Goal: Find contact information

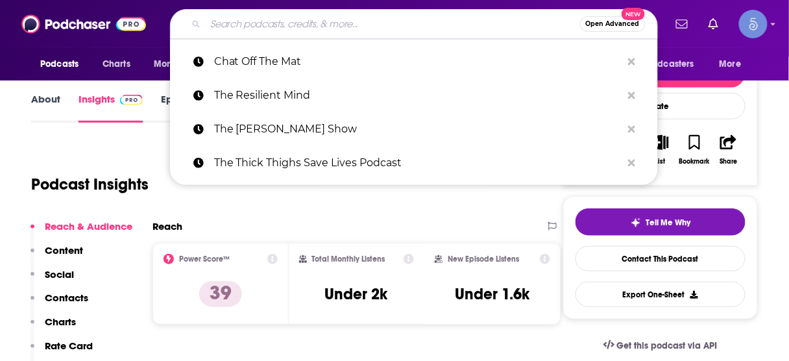
scroll to position [154, 0]
type input "Neuro Quantum Chats"
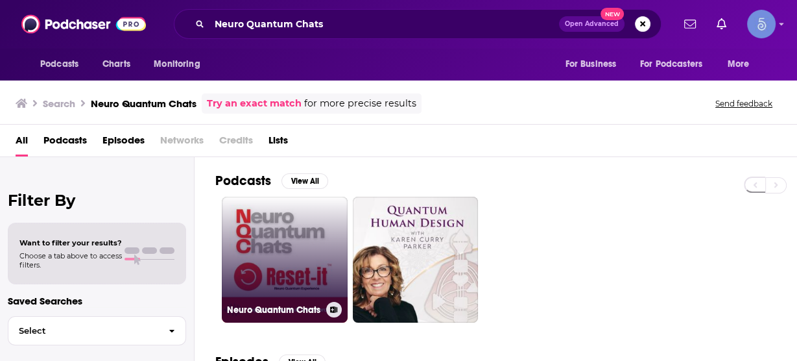
click at [296, 243] on link "Neuro Quantum Chats" at bounding box center [285, 260] width 126 height 126
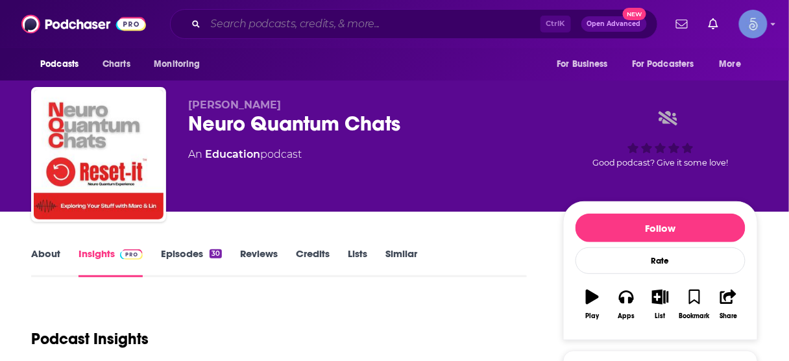
click at [389, 19] on input "Search podcasts, credits, & more..." at bounding box center [373, 24] width 335 height 21
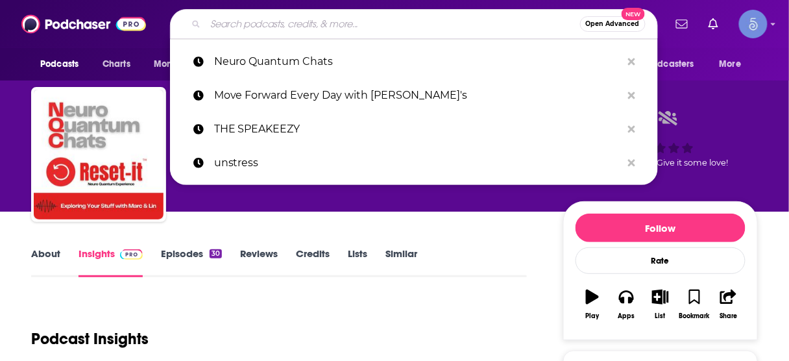
click at [389, 21] on input "Search podcasts, credits, & more..." at bounding box center [393, 24] width 374 height 21
paste input "Peak Performance"
type input "Peak Performance"
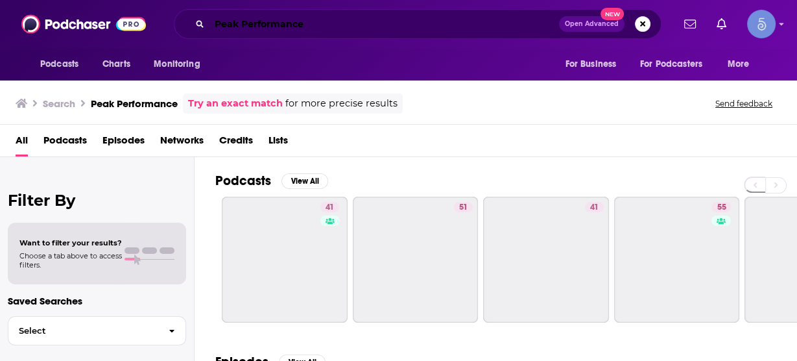
click at [359, 30] on input "Peak Performance" at bounding box center [385, 24] width 350 height 21
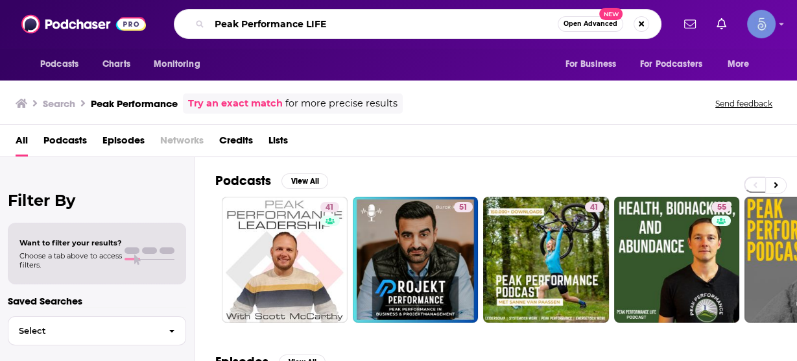
type input "Peak Performance LIFE"
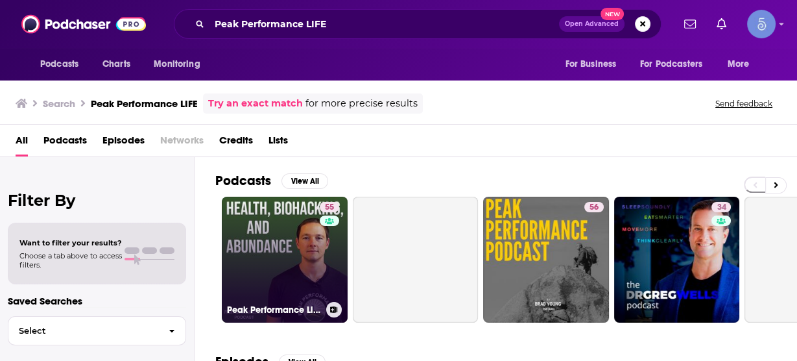
click at [289, 230] on link "55 Peak Performance Life Podcast" at bounding box center [285, 260] width 126 height 126
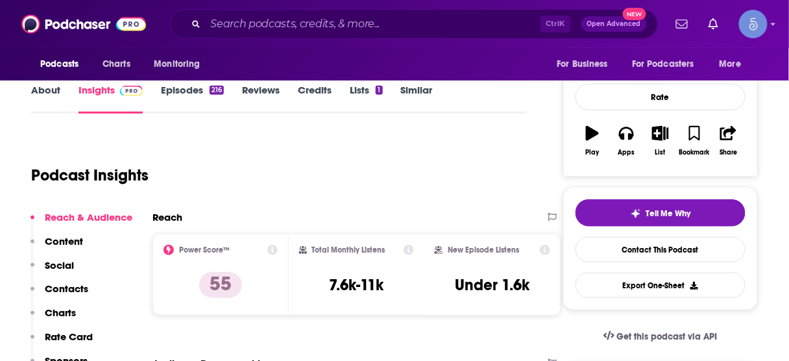
scroll to position [208, 0]
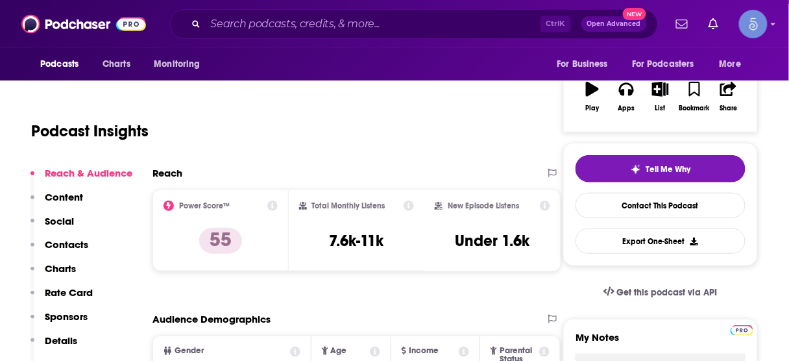
click at [82, 245] on p "Contacts" at bounding box center [66, 244] width 43 height 12
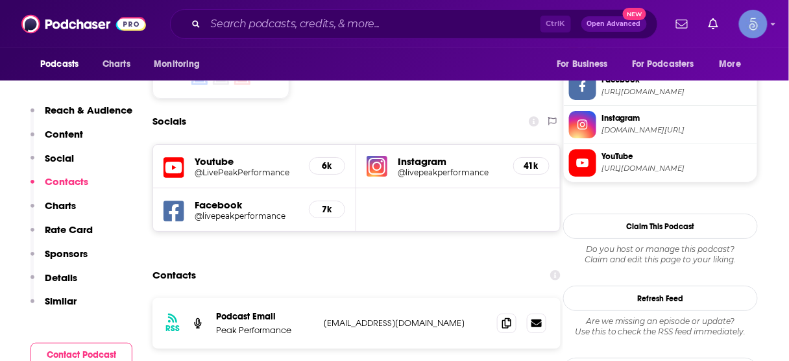
scroll to position [1126, 0]
drag, startPoint x: 504, startPoint y: 241, endPoint x: 483, endPoint y: 212, distance: 36.7
click at [505, 317] on icon at bounding box center [506, 322] width 9 height 10
click at [383, 27] on input "Search podcasts, credits, & more..." at bounding box center [373, 24] width 335 height 21
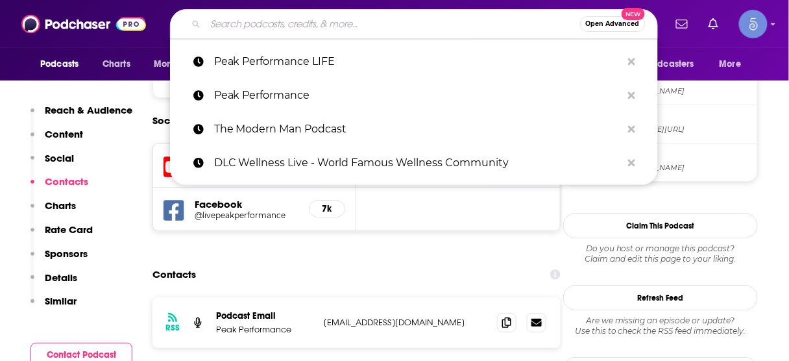
paste input "High Performance Health"
type input "High Performance Health"
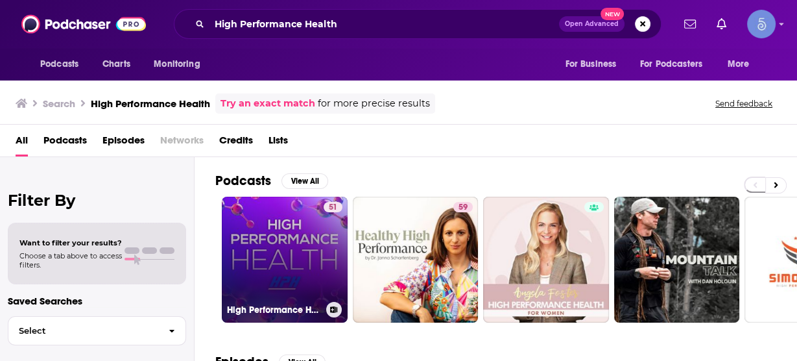
click at [294, 248] on link "51 High Performance Health" at bounding box center [285, 260] width 126 height 126
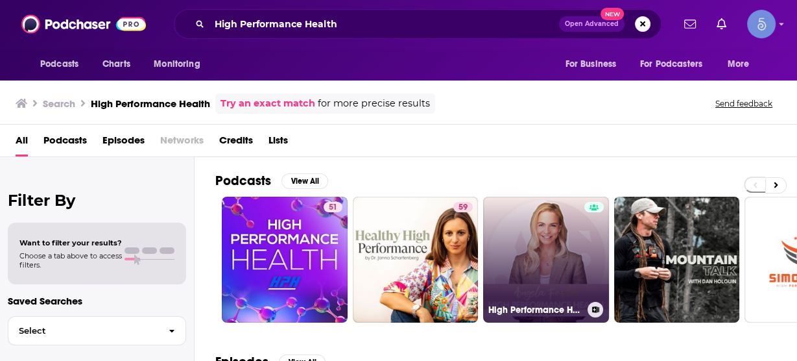
click at [551, 287] on link "High Performance Health" at bounding box center [546, 260] width 126 height 126
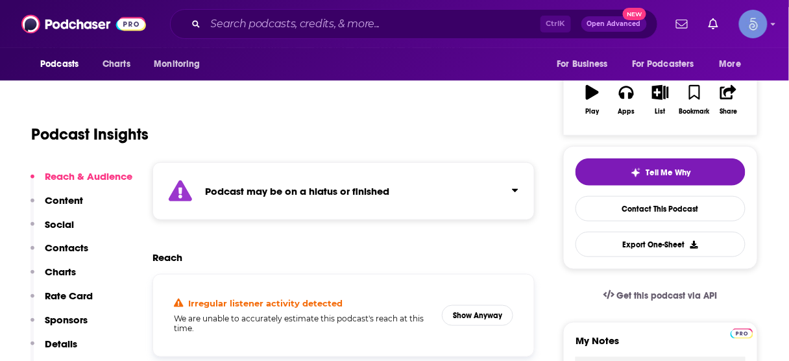
scroll to position [260, 0]
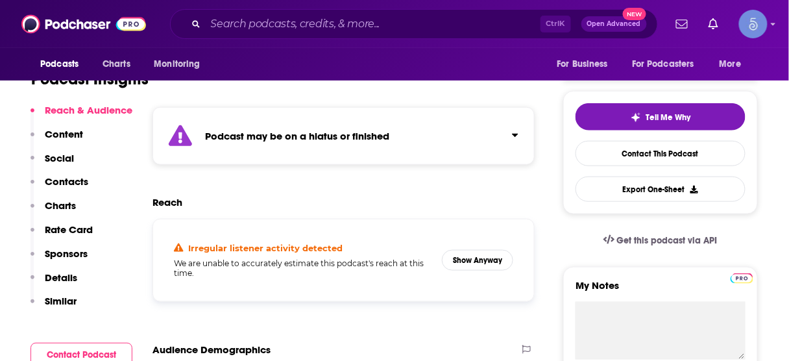
click at [58, 180] on p "Contacts" at bounding box center [66, 181] width 43 height 12
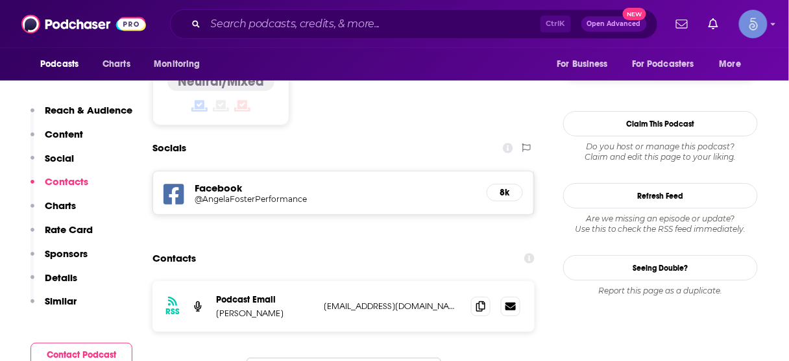
scroll to position [1141, 0]
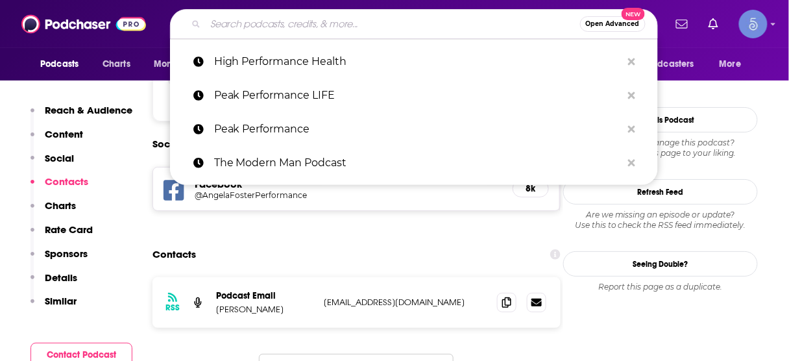
click at [335, 26] on input "Search podcasts, credits, & more..." at bounding box center [393, 24] width 374 height 21
paste input "Peak Human - Unbiased Nutrition Info for Optimum Health, Fitness & Living"
type input "Peak Human - Unbiased Nutrition Info for Optimum Health, Fitness & Living"
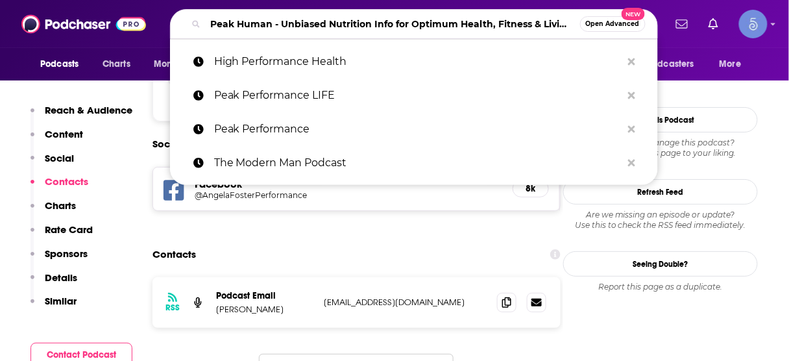
scroll to position [0, 21]
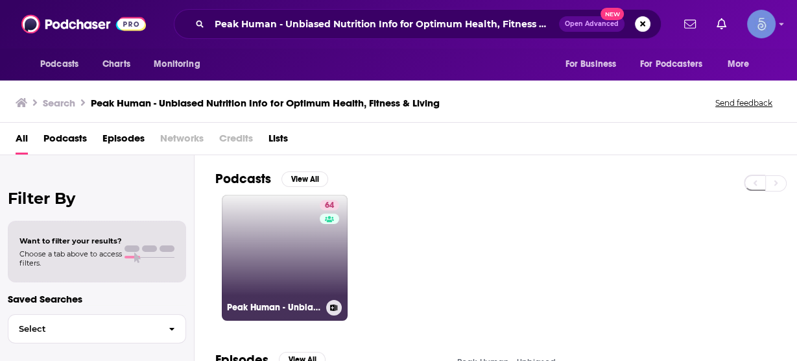
click at [300, 252] on link "64 Peak Human - Unbiased Nutrition Info for Optimum Health, Fitness & Living" at bounding box center [285, 258] width 126 height 126
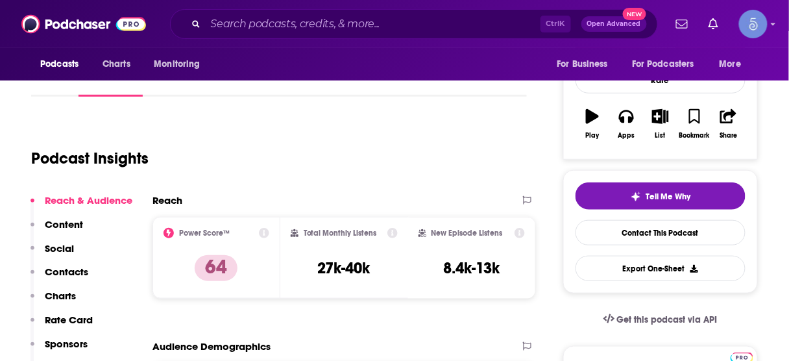
scroll to position [208, 0]
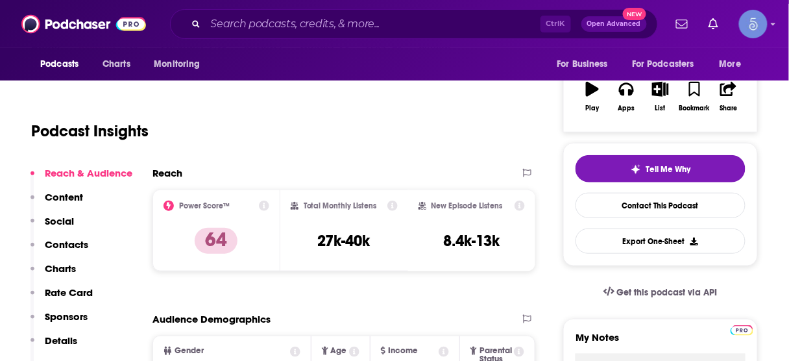
click at [67, 247] on p "Contacts" at bounding box center [66, 244] width 43 height 12
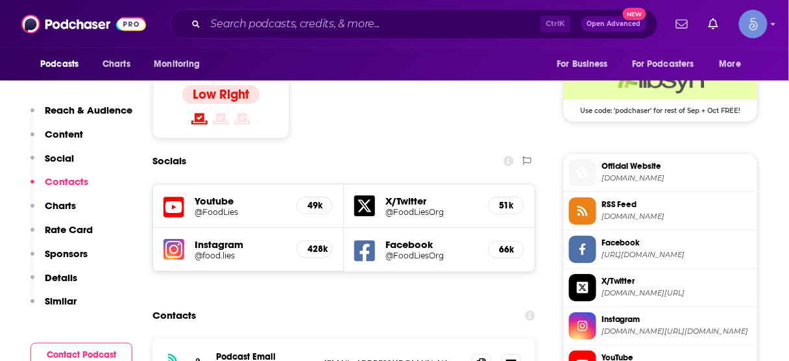
scroll to position [1117, 0]
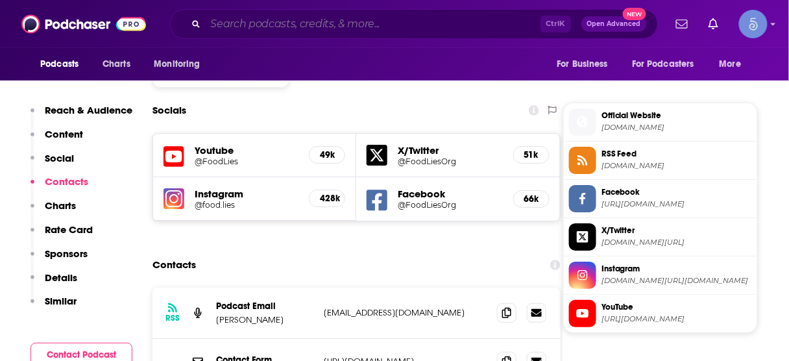
click at [322, 27] on input "Search podcasts, credits, & more..." at bounding box center [373, 24] width 335 height 21
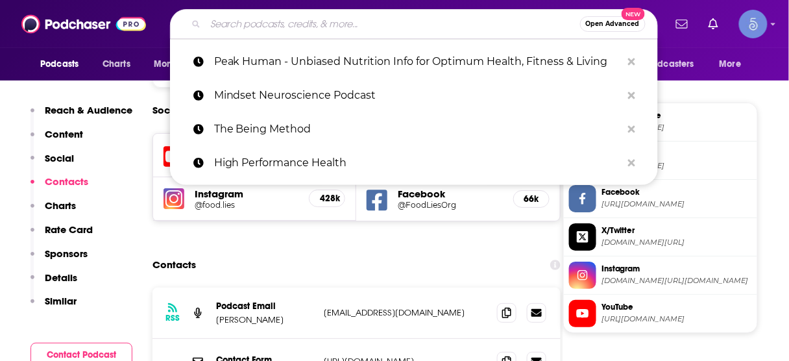
paste input "The Entrepreneur Experiment"
type input "The Entrepreneur Experiment"
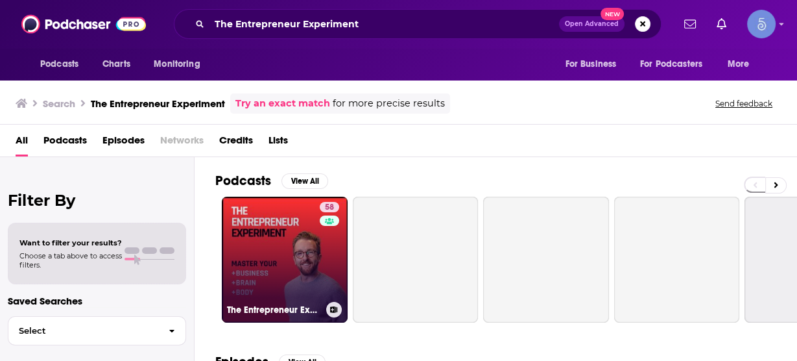
click at [297, 258] on link "58 The Entrepreneur Experiment" at bounding box center [285, 260] width 126 height 126
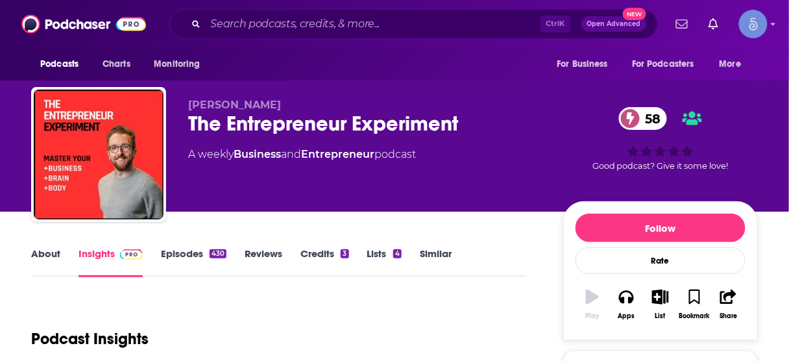
scroll to position [208, 0]
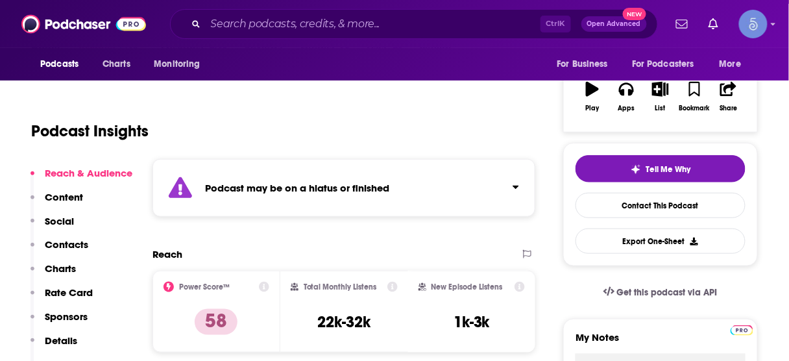
click at [72, 251] on button "Contacts" at bounding box center [59, 250] width 58 height 24
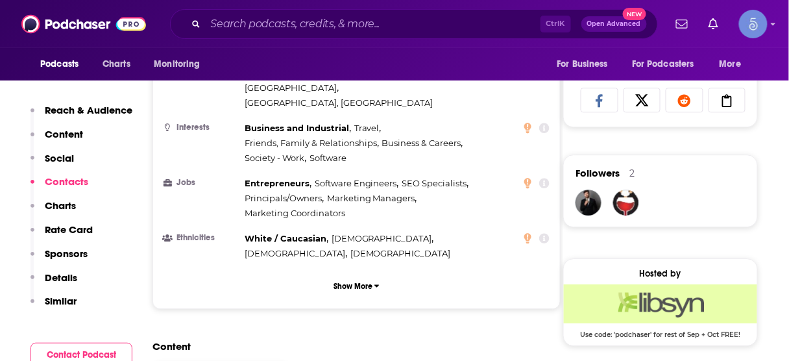
scroll to position [1169, 0]
